Goal: Task Accomplishment & Management: Use online tool/utility

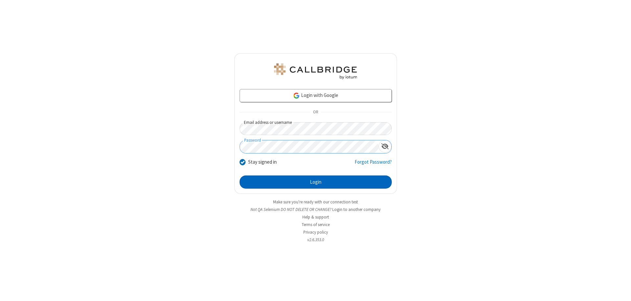
click at [316, 182] on button "Login" at bounding box center [316, 182] width 152 height 13
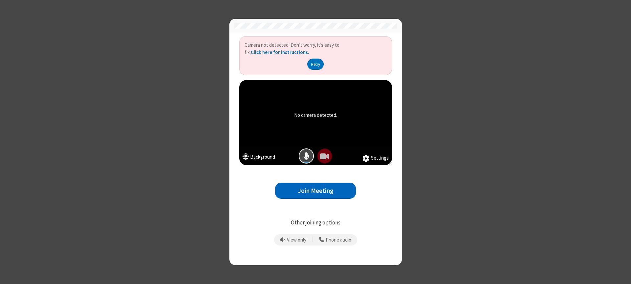
click at [316, 190] on button "Join Meeting" at bounding box center [315, 191] width 81 height 16
